Goal: Information Seeking & Learning: Compare options

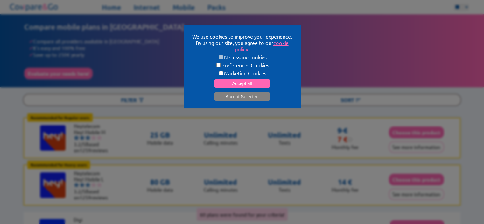
click at [243, 96] on button "Accept Selected" at bounding box center [242, 96] width 56 height 8
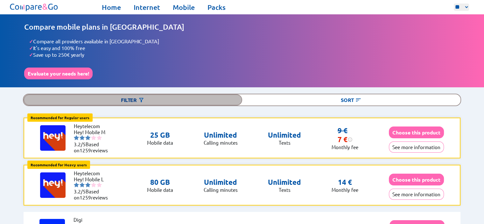
click at [160, 99] on div "Filter" at bounding box center [133, 99] width 218 height 11
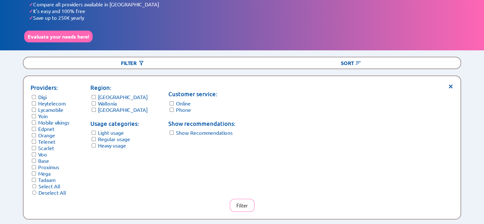
scroll to position [37, 0]
click at [246, 199] on button "Filter" at bounding box center [242, 204] width 25 height 13
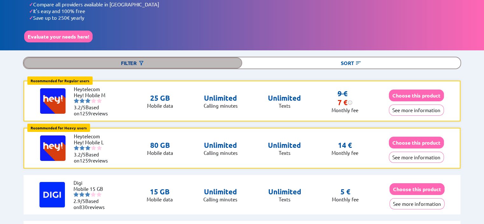
scroll to position [0, 0]
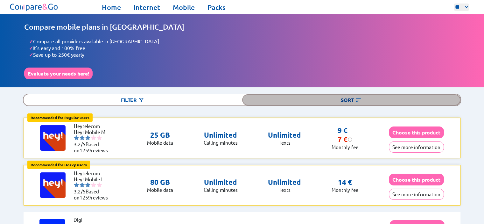
click at [299, 94] on div "Sort" at bounding box center [351, 99] width 218 height 11
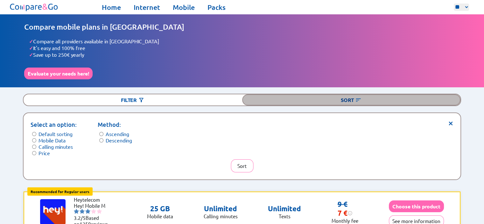
click at [299, 94] on div "Sort" at bounding box center [351, 99] width 218 height 11
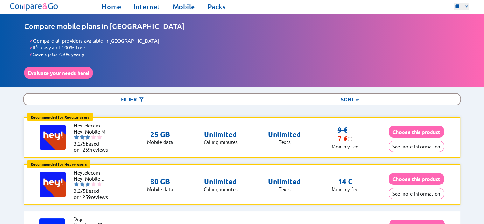
scroll to position [1, 0]
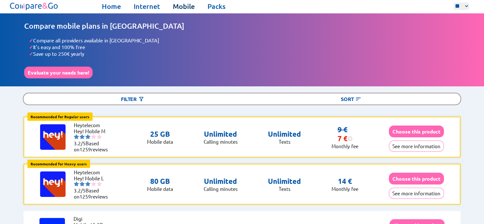
click at [181, 7] on link "Mobile" at bounding box center [184, 6] width 22 height 9
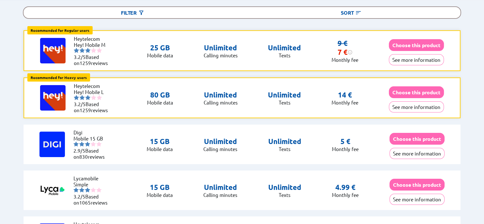
scroll to position [86, 0]
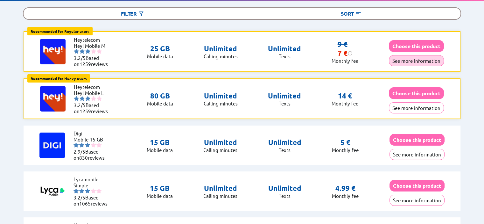
click at [410, 62] on button "See more information" at bounding box center [416, 60] width 55 height 11
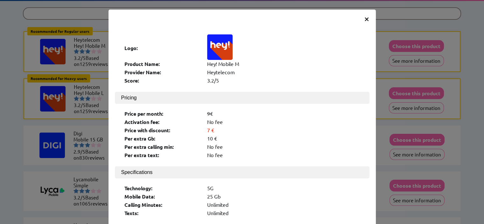
click at [365, 20] on span "×" at bounding box center [366, 18] width 5 height 11
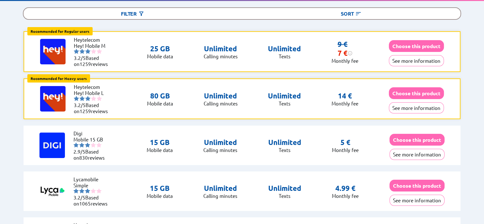
click at [290, 54] on p "Texts" at bounding box center [284, 56] width 33 height 6
click at [409, 42] on button "Choose this product" at bounding box center [416, 46] width 55 height 12
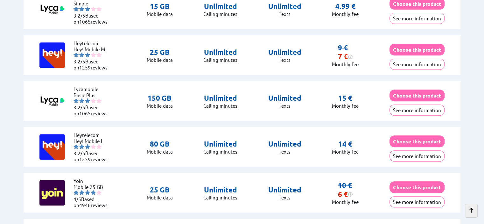
scroll to position [268, 0]
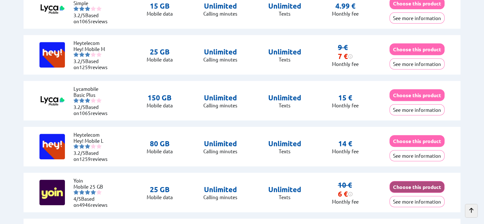
click at [392, 185] on button "Choose this product" at bounding box center [416, 187] width 55 height 12
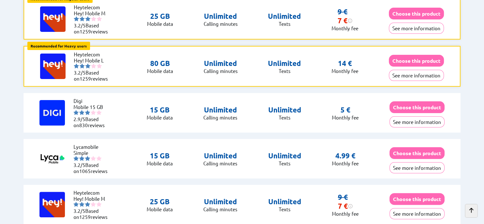
scroll to position [0, 0]
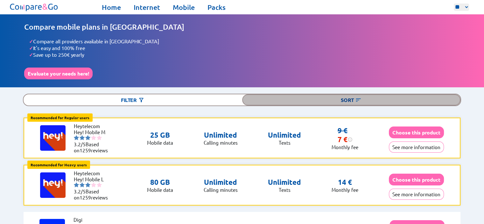
click at [359, 98] on img at bounding box center [358, 100] width 6 height 6
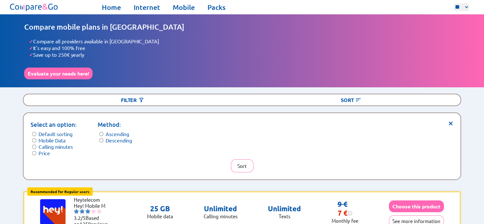
click at [31, 150] on form "Select an option: Default sorting Mobile Data Calling minutes Price" at bounding box center [54, 138] width 46 height 36
click at [252, 162] on button "Sort" at bounding box center [241, 165] width 23 height 13
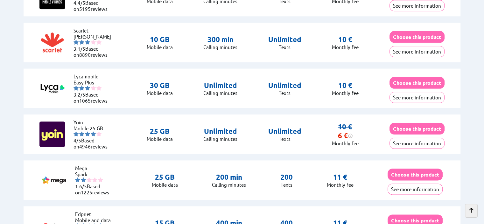
scroll to position [738, 0]
